Goal: Task Accomplishment & Management: Complete application form

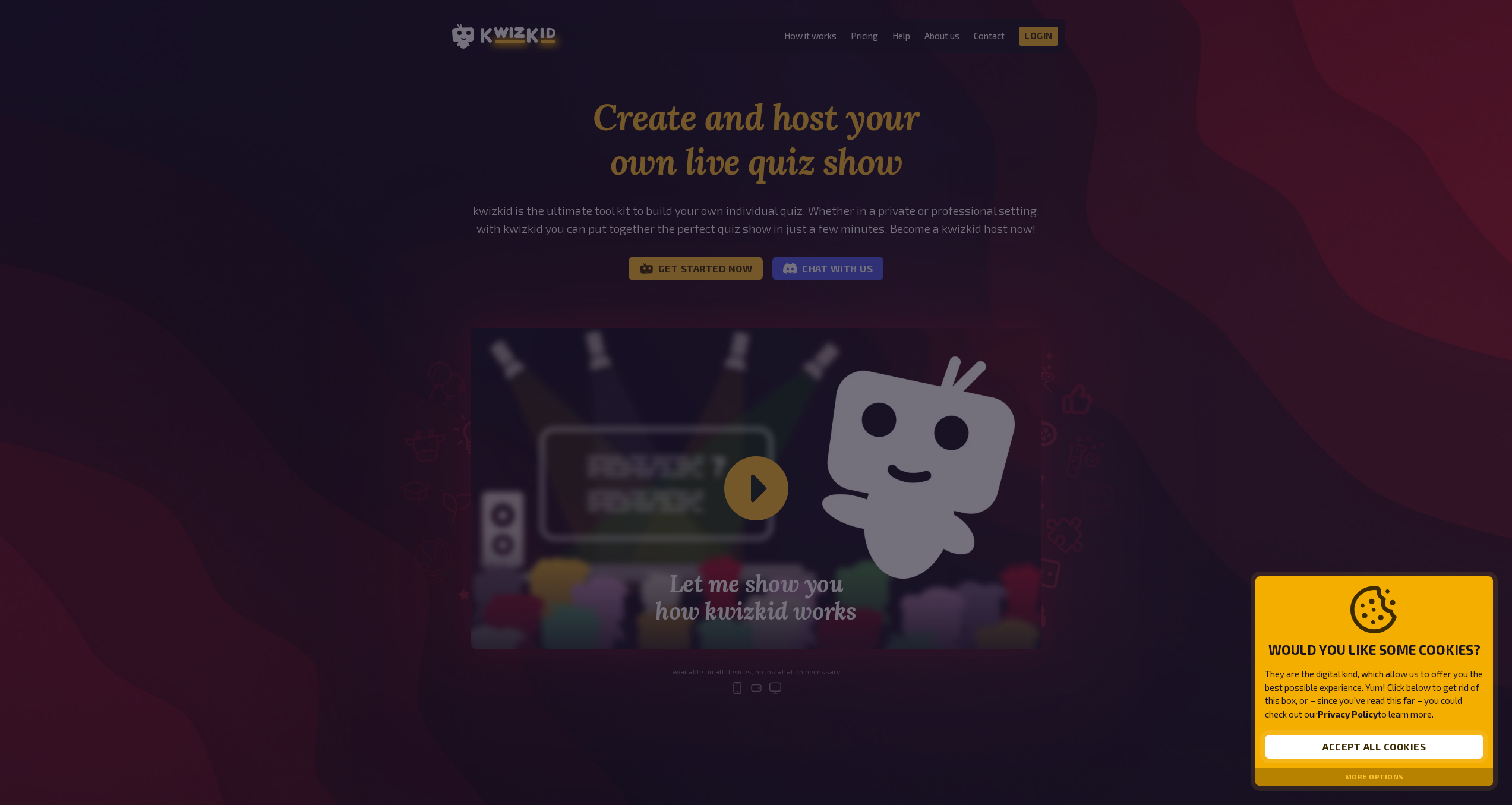
click at [1371, 747] on button "Accept all cookies" at bounding box center [1374, 747] width 219 height 24
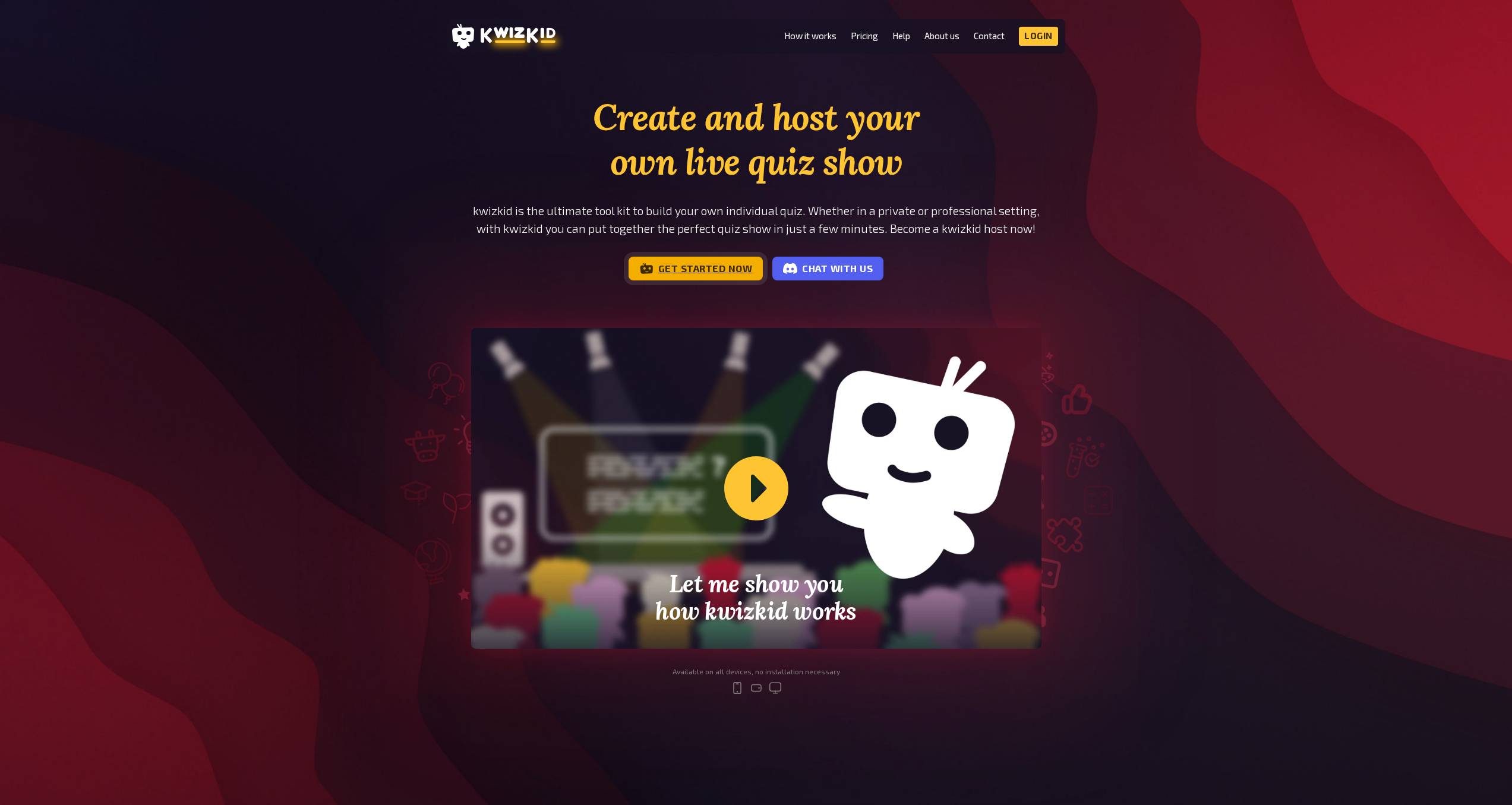
click at [699, 268] on link "Get started now" at bounding box center [695, 268] width 135 height 24
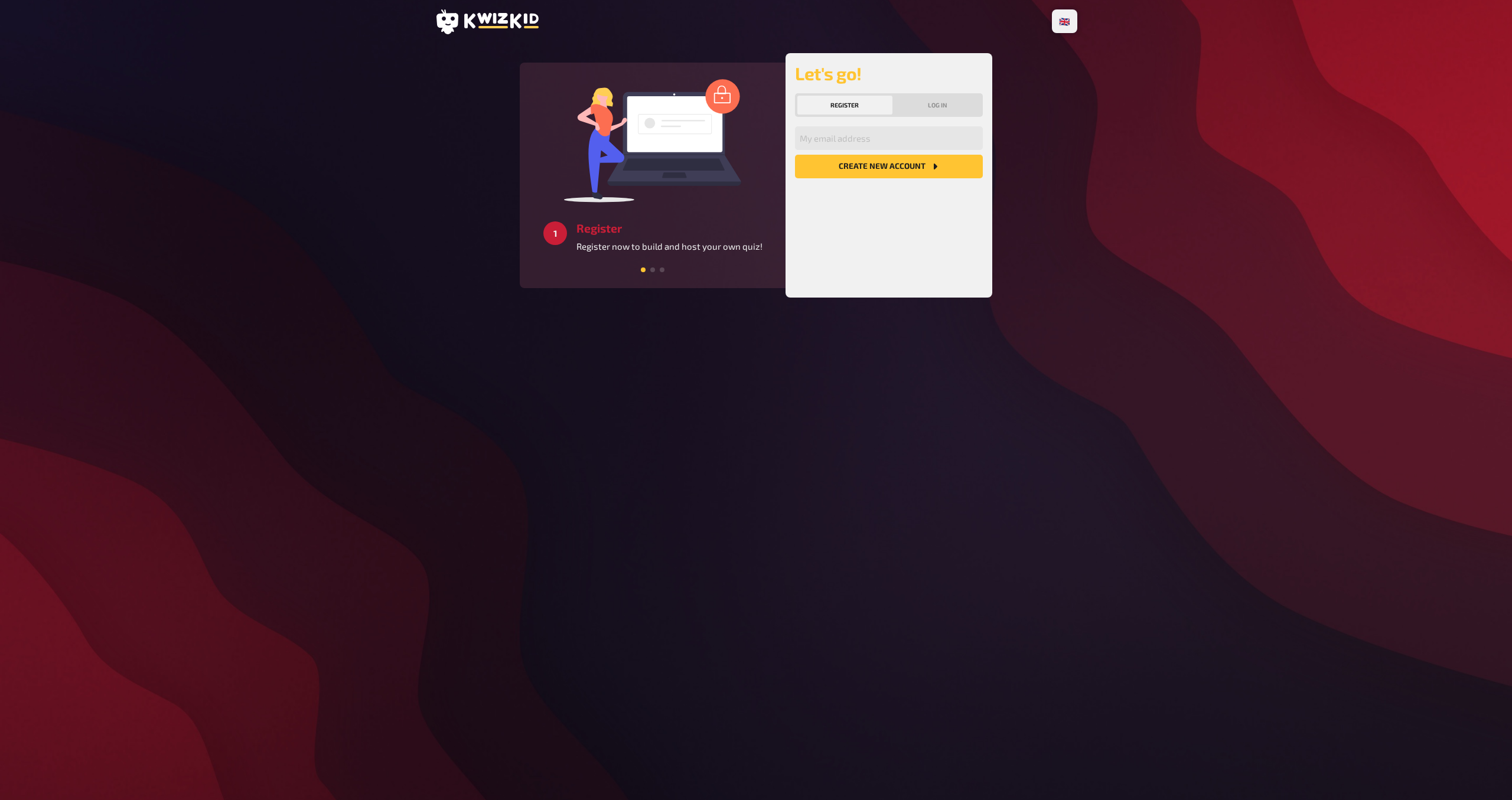
click at [654, 272] on div at bounding box center [652, 268] width 247 height 11
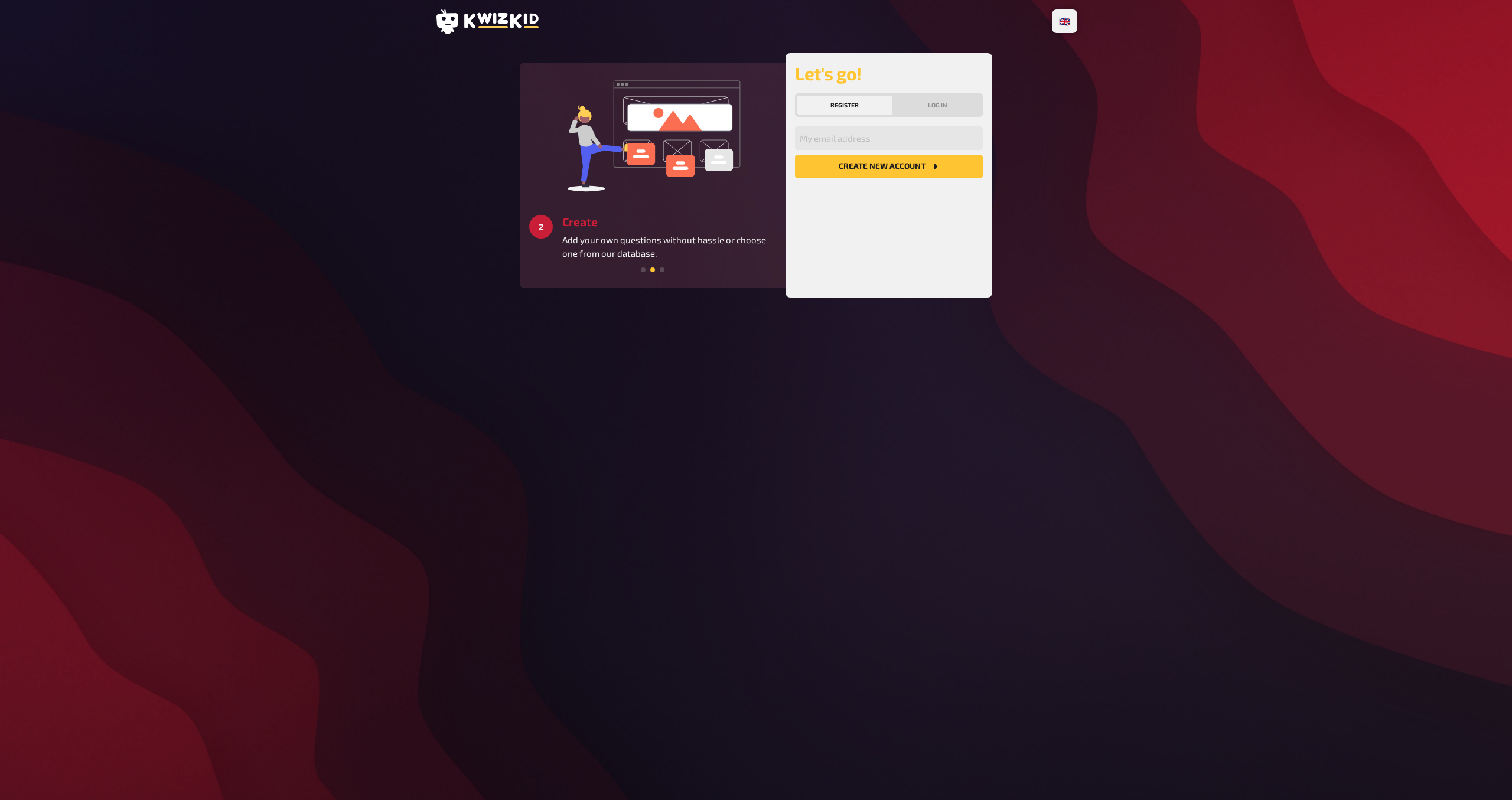
click at [662, 272] on div at bounding box center [652, 268] width 247 height 11
